Goal: Information Seeking & Learning: Find specific fact

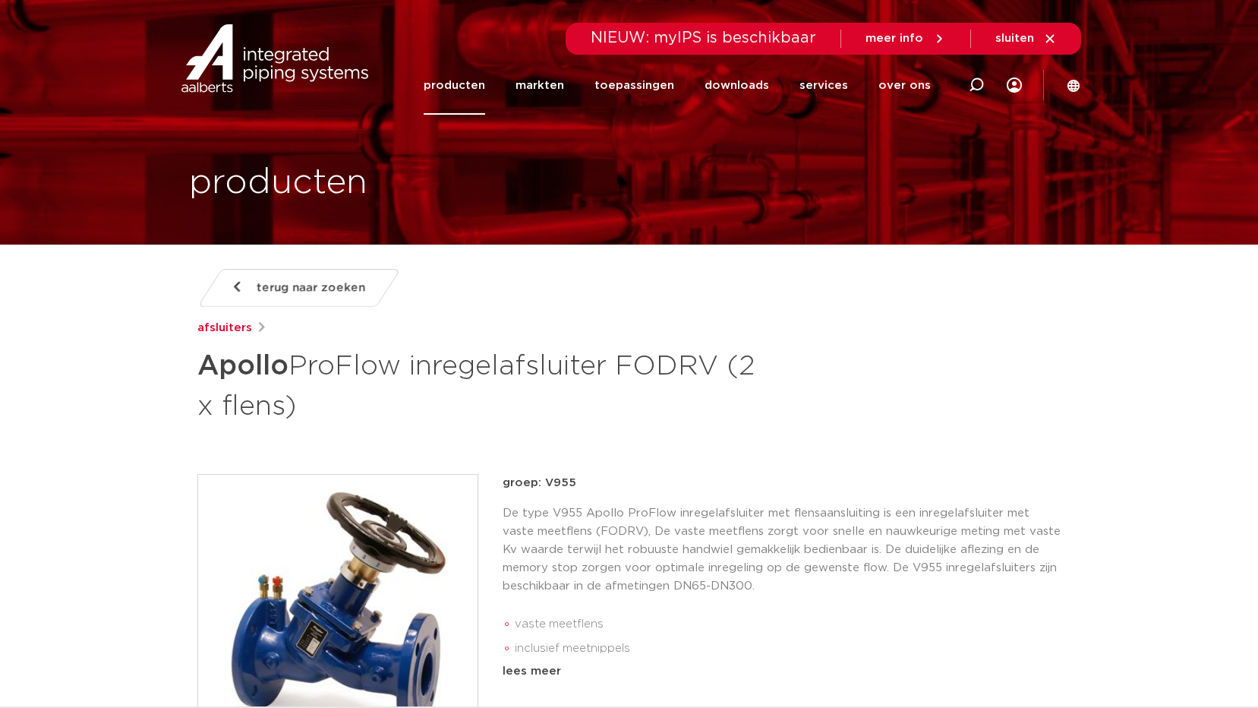
click at [571, 482] on p "groep: V955" at bounding box center [782, 483] width 559 height 18
click at [556, 486] on p "groep: V955" at bounding box center [782, 483] width 559 height 18
copy p "V955"
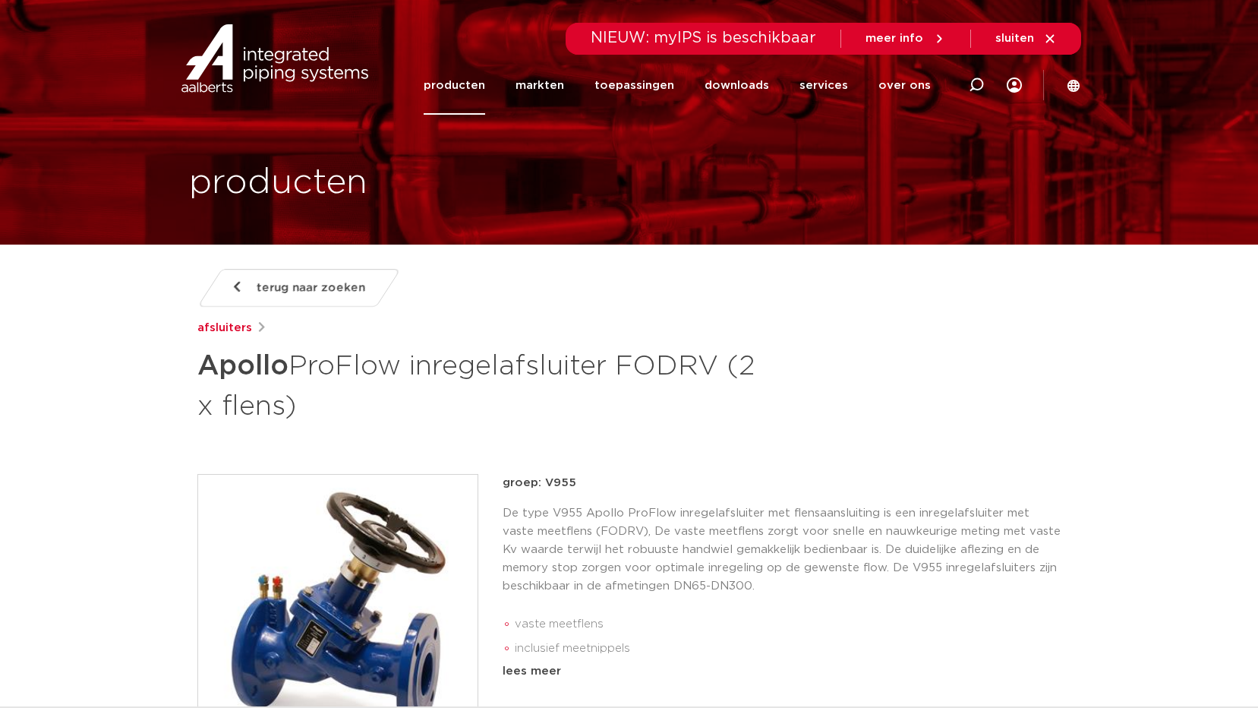
click at [1016, 84] on icon at bounding box center [1014, 84] width 15 height 15
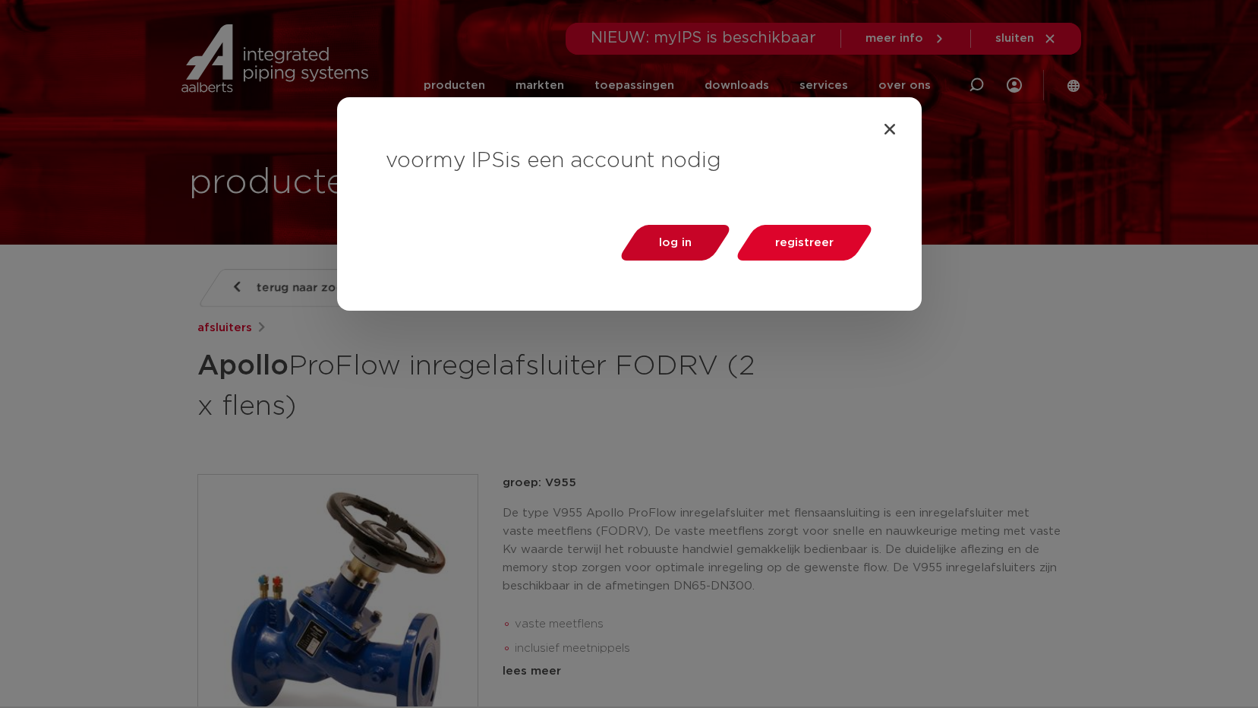
click at [691, 237] on span "log in" at bounding box center [675, 242] width 33 height 11
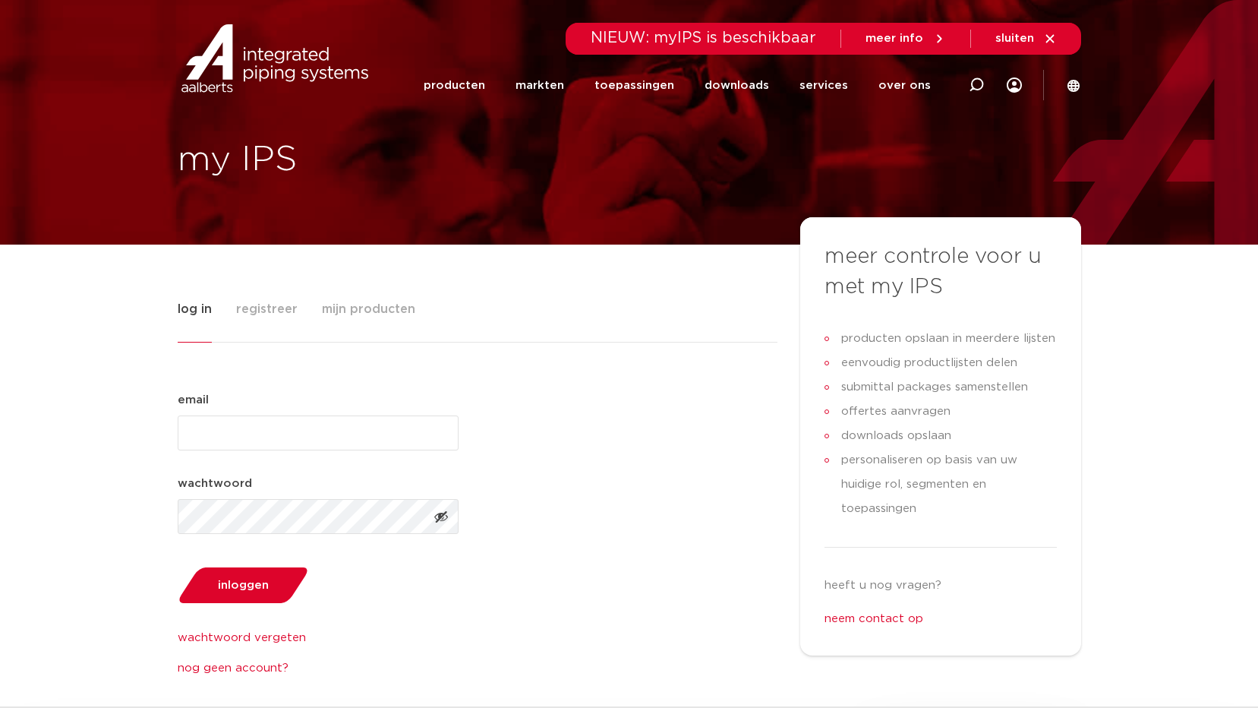
drag, startPoint x: 245, startPoint y: 394, endPoint x: 243, endPoint y: 402, distance: 7.7
click at [244, 396] on div "email (Vereist)" at bounding box center [318, 420] width 281 height 59
click at [239, 424] on input "email (Vereist)" at bounding box center [318, 432] width 281 height 35
click at [906, 89] on link "over ons" at bounding box center [905, 85] width 52 height 58
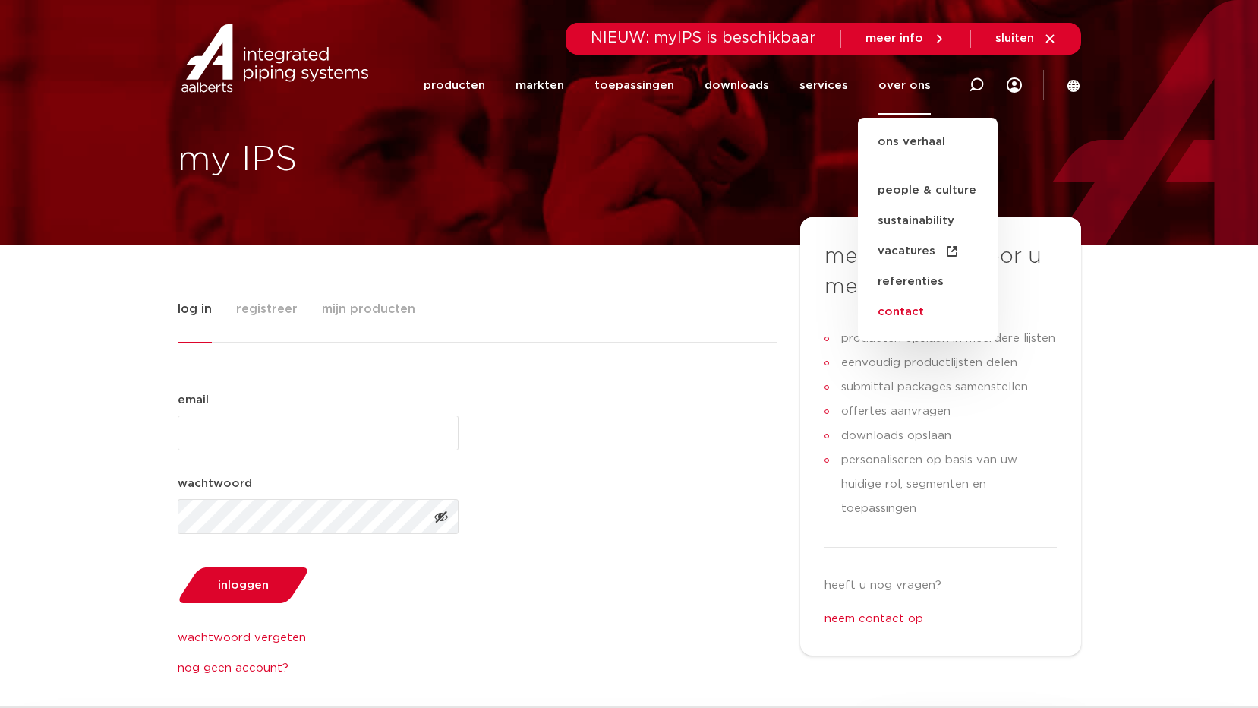
click at [936, 309] on link "contact" at bounding box center [928, 312] width 140 height 30
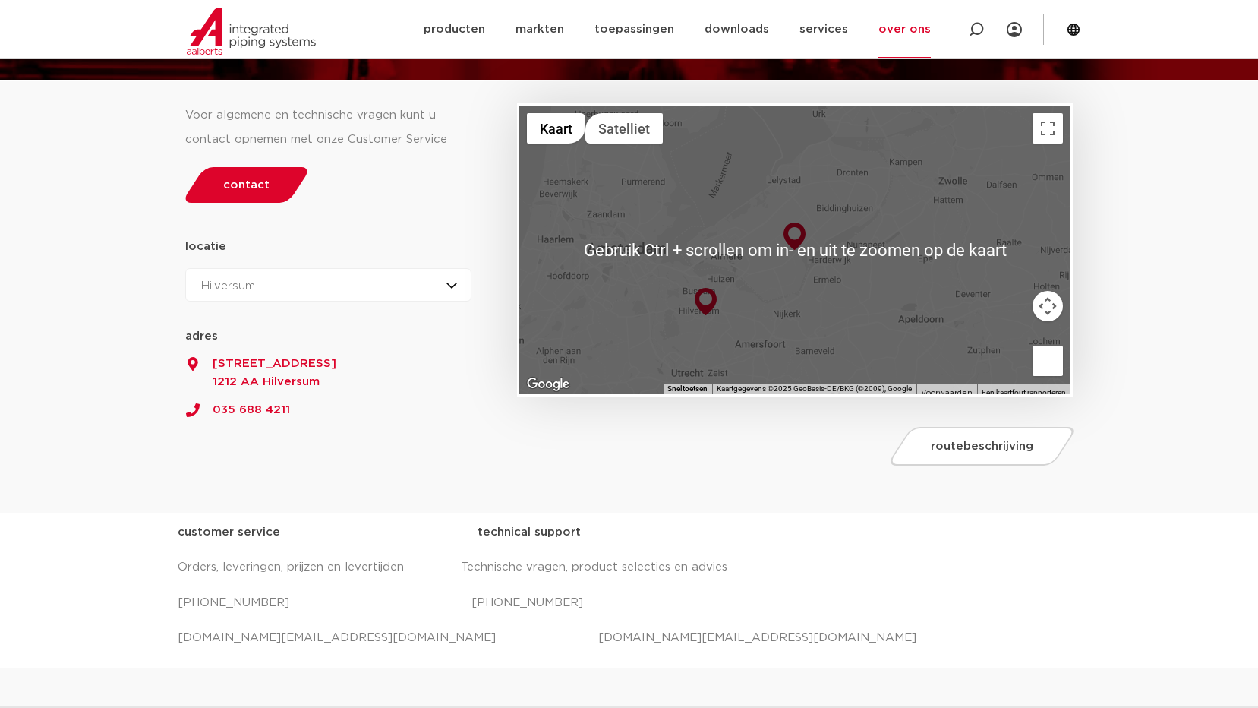
scroll to position [228, 0]
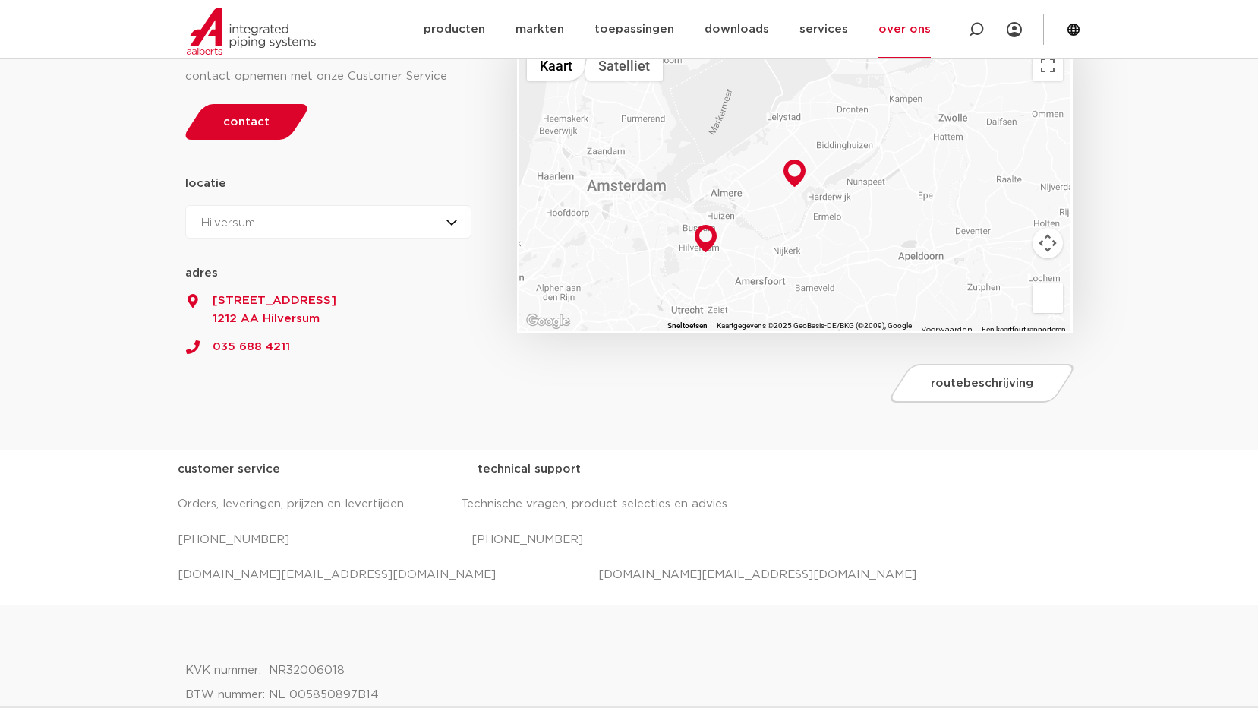
click at [525, 542] on p "[PHONE_NUMBER] [PHONE_NUMBER]" at bounding box center [630, 540] width 904 height 24
click at [525, 542] on p "+31 (0) 35 6884 330 +31 (0) 35 6884 330" at bounding box center [630, 540] width 904 height 24
drag, startPoint x: 525, startPoint y: 542, endPoint x: 533, endPoint y: 538, distance: 9.2
click at [533, 538] on p "+31 (0) 35 6884 330 +31 (0) 35 6884 330" at bounding box center [630, 540] width 904 height 24
drag, startPoint x: 500, startPoint y: 540, endPoint x: 572, endPoint y: 547, distance: 72.5
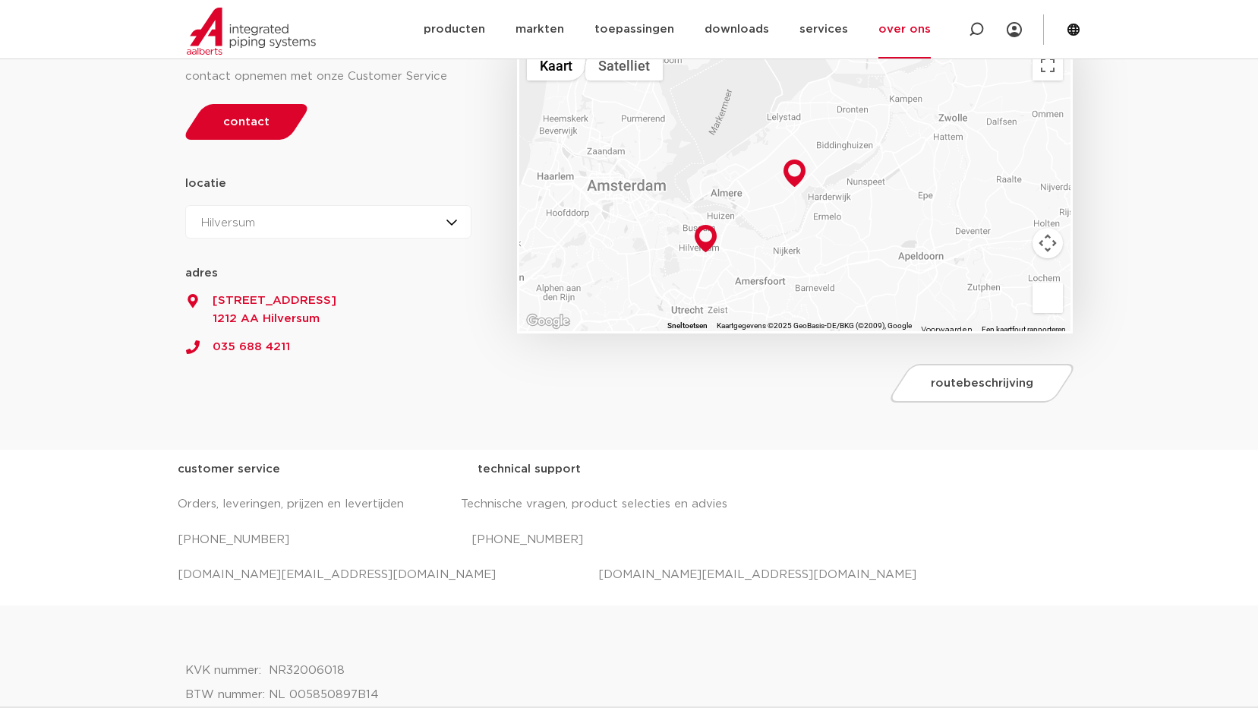
click at [572, 547] on p "+31 (0) 35 6884 330 +31 (0) 35 6884 330" at bounding box center [630, 540] width 904 height 24
drag, startPoint x: 572, startPoint y: 547, endPoint x: 558, endPoint y: 541, distance: 15.0
copy p "35 6884 330"
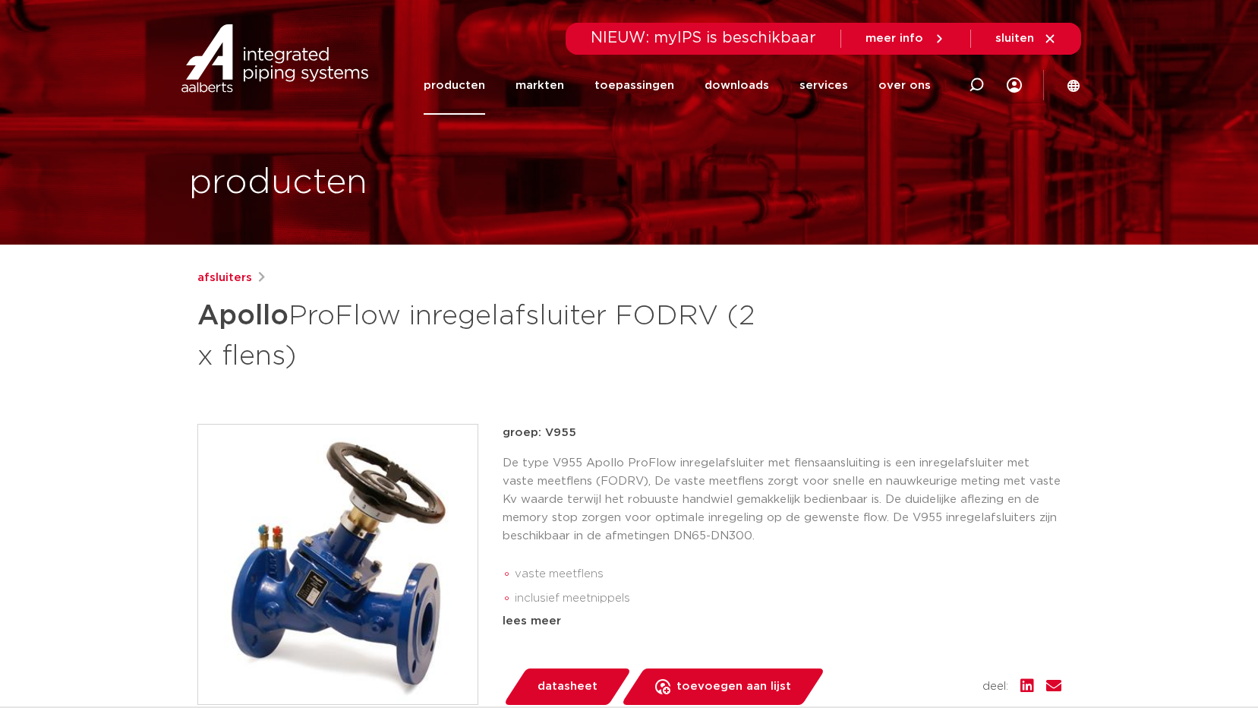
click at [553, 431] on p "groep: V955" at bounding box center [782, 433] width 559 height 18
copy p "V955"
click at [977, 77] on div at bounding box center [976, 84] width 15 height 115
type input "710tp"
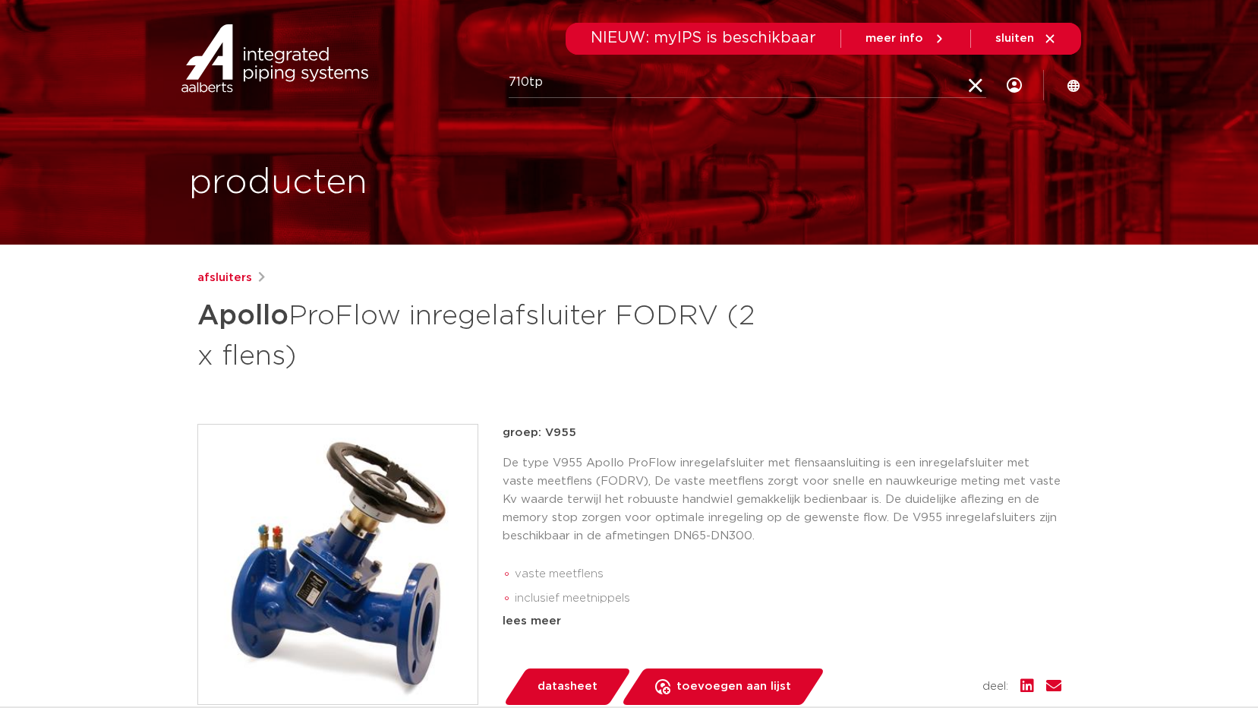
click button "Zoeken" at bounding box center [0, 0] width 0 height 0
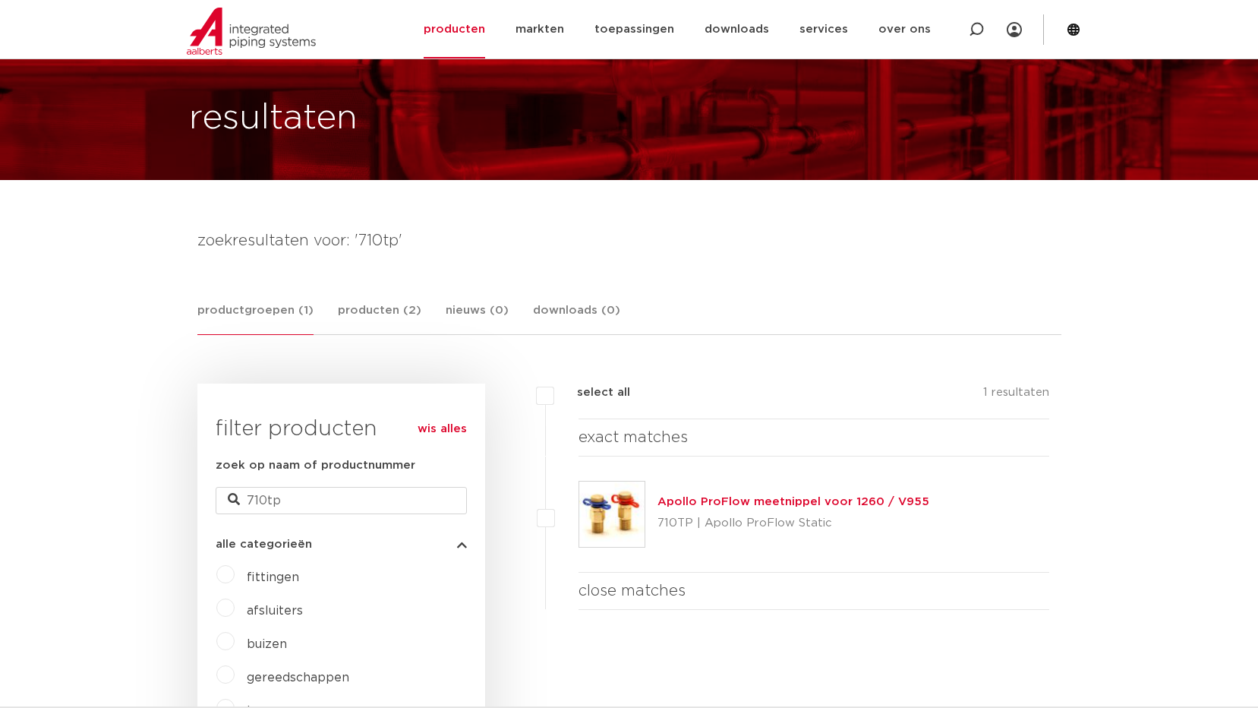
scroll to position [152, 0]
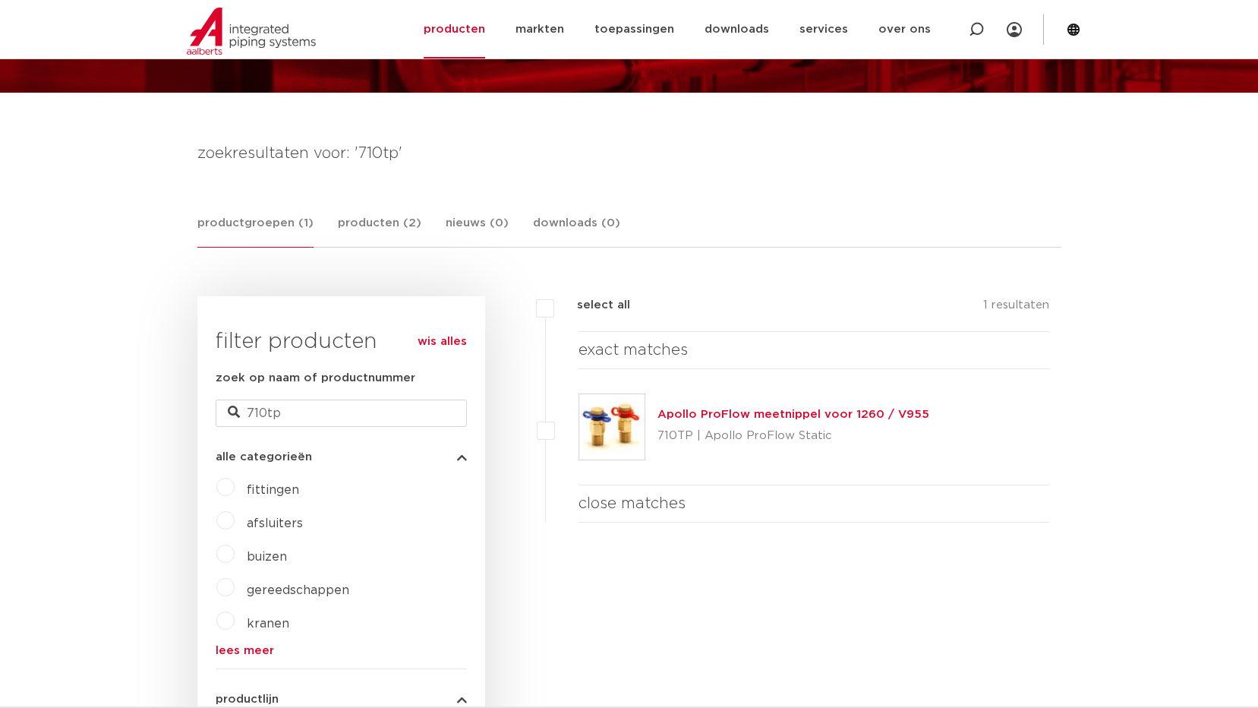
click at [764, 411] on link "Apollo ProFlow meetnippel voor 1260 / V955" at bounding box center [794, 414] width 272 height 11
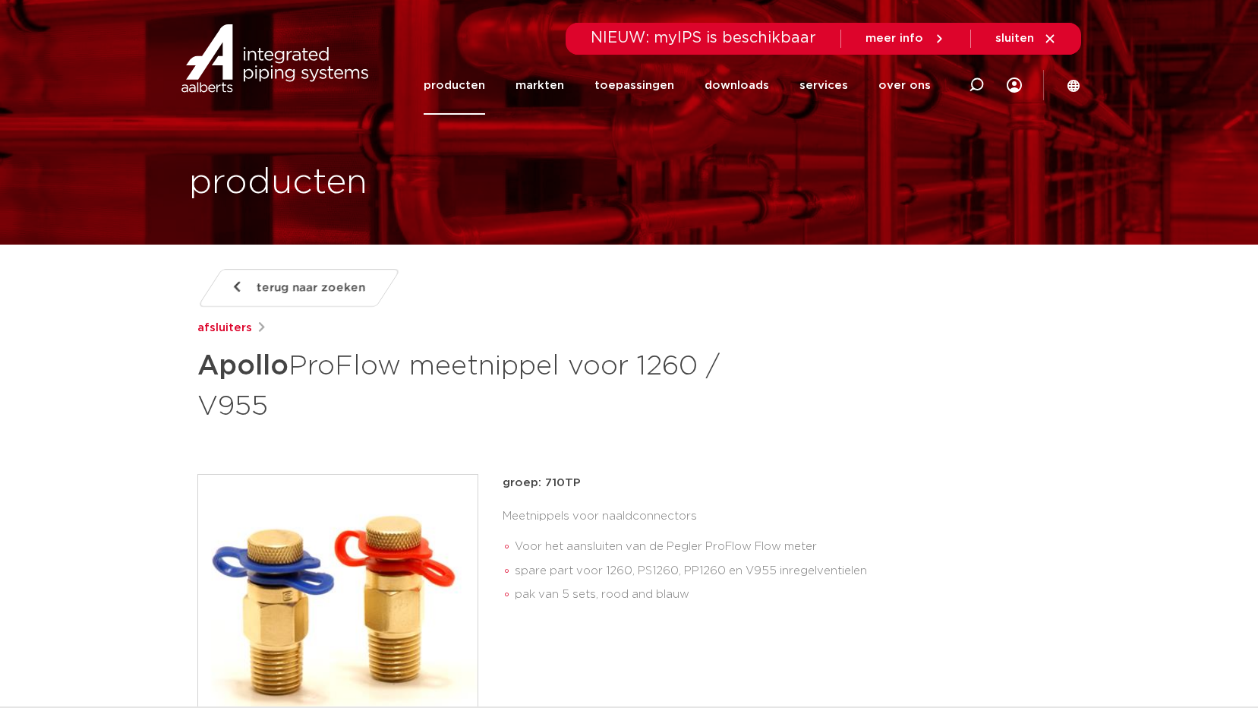
drag, startPoint x: 544, startPoint y: 484, endPoint x: 592, endPoint y: 484, distance: 47.8
click at [592, 484] on p "groep: 710TP" at bounding box center [782, 483] width 559 height 18
drag, startPoint x: 592, startPoint y: 484, endPoint x: 564, endPoint y: 481, distance: 27.6
copy p "710TP"
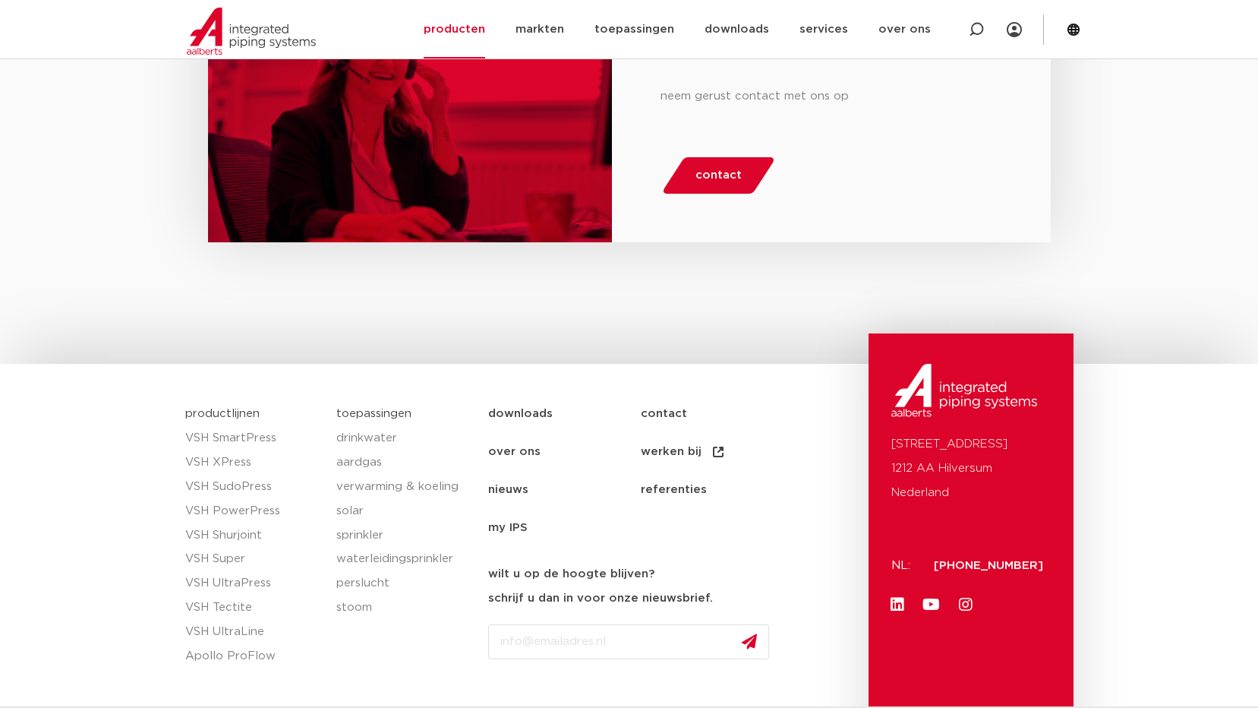
scroll to position [1505, 0]
